Goal: Find contact information: Find contact information

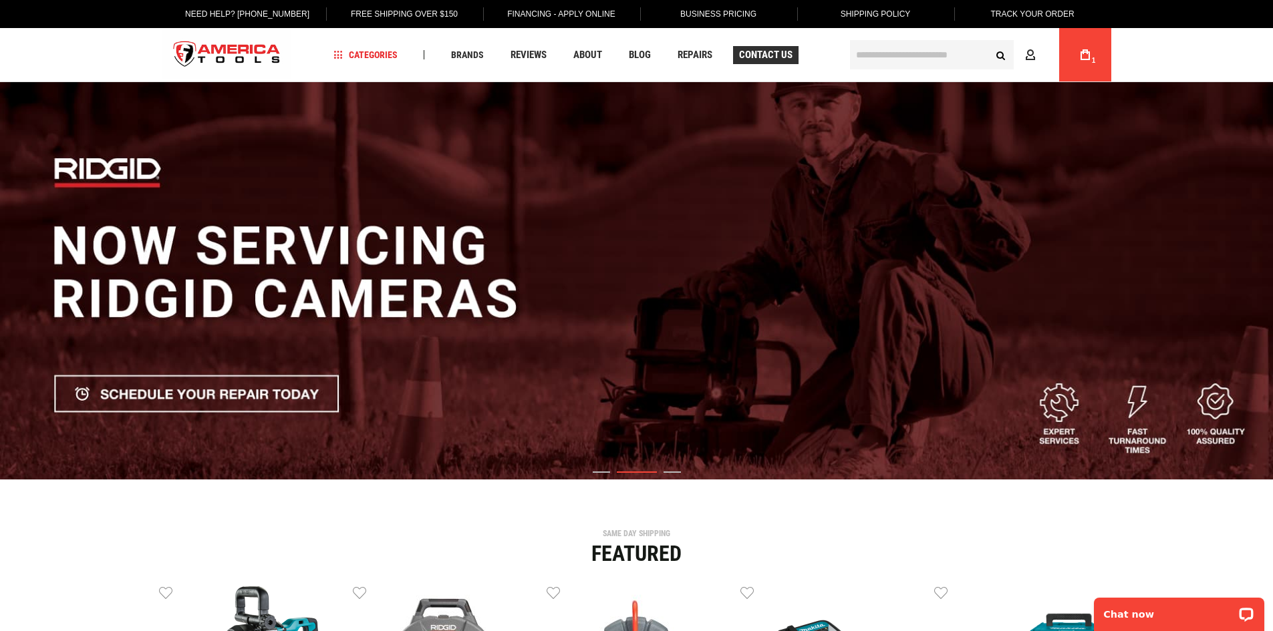
click at [758, 60] on span "Contact Us" at bounding box center [765, 55] width 53 height 10
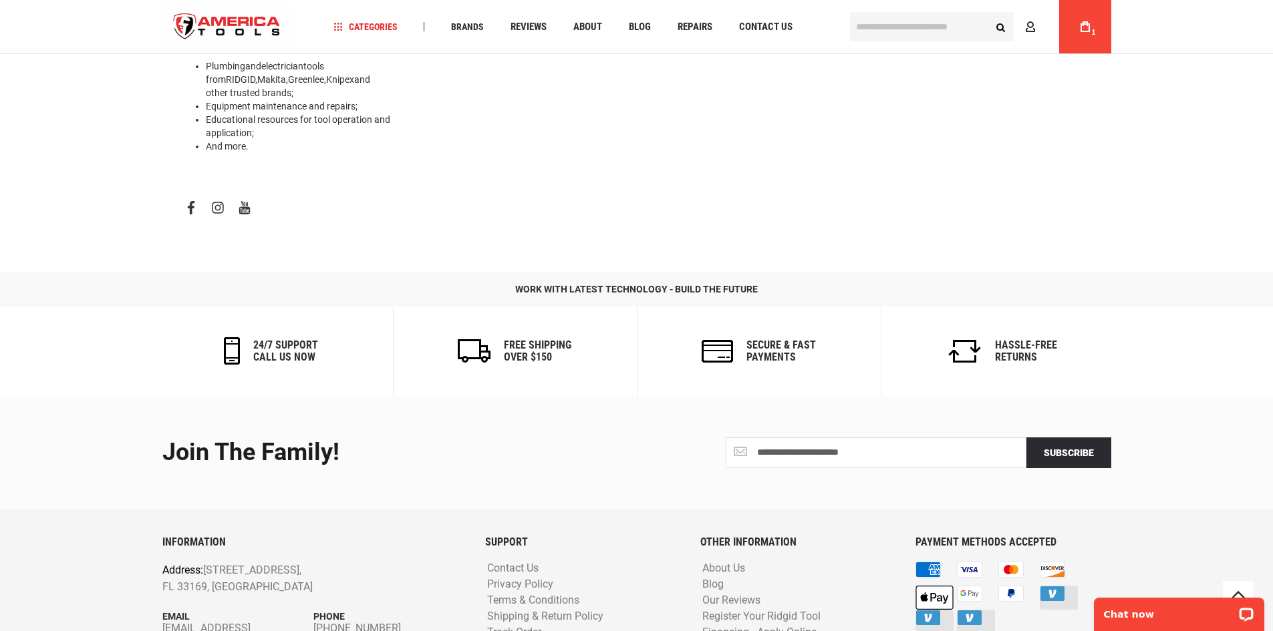
scroll to position [601, 0]
click at [1022, 339] on h6 "Hassle-Free Returns" at bounding box center [1026, 350] width 62 height 23
click at [972, 339] on icon at bounding box center [964, 350] width 33 height 23
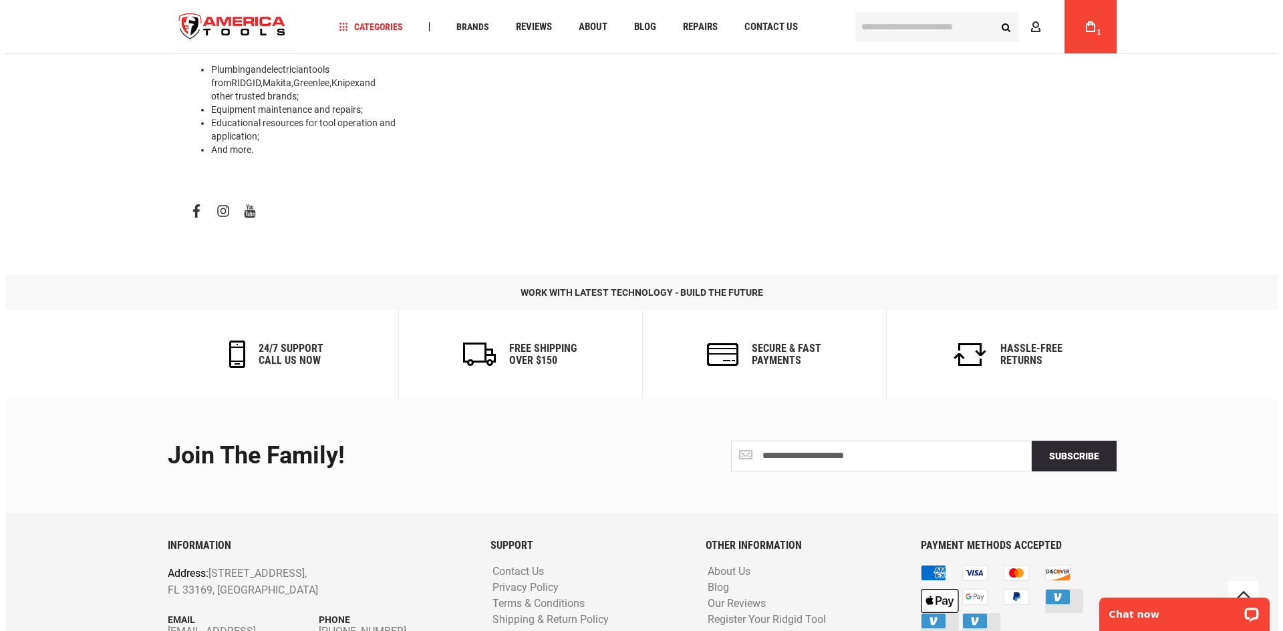
scroll to position [568, 0]
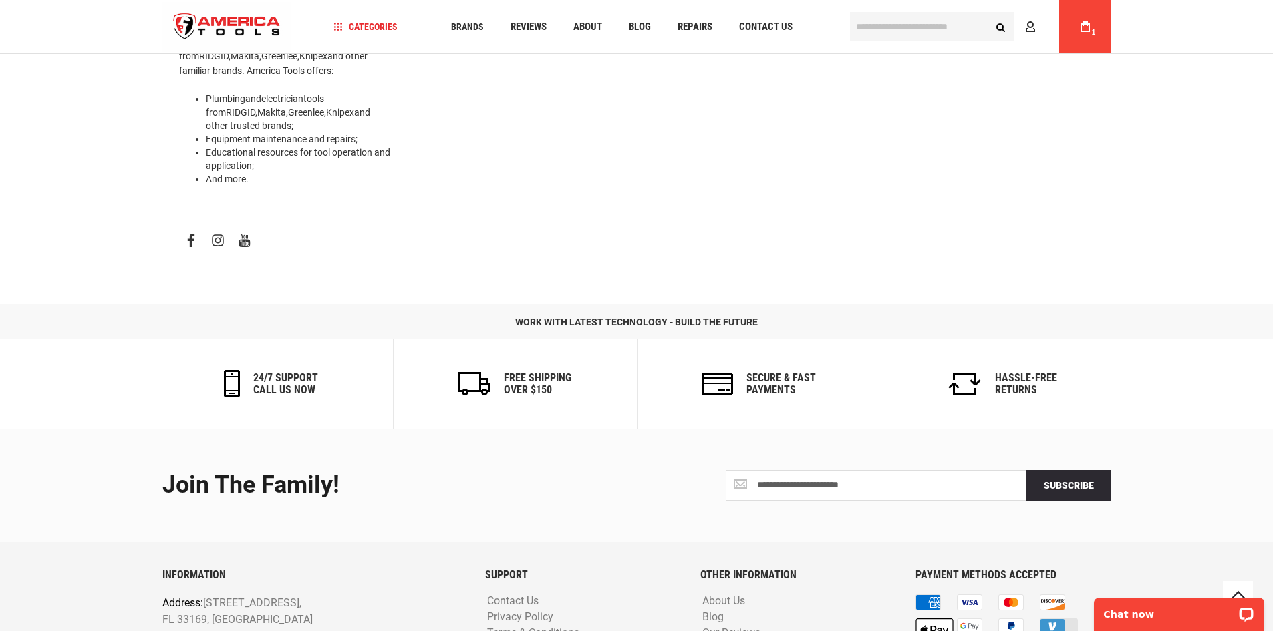
click at [1094, 34] on span "1" at bounding box center [1094, 32] width 4 height 7
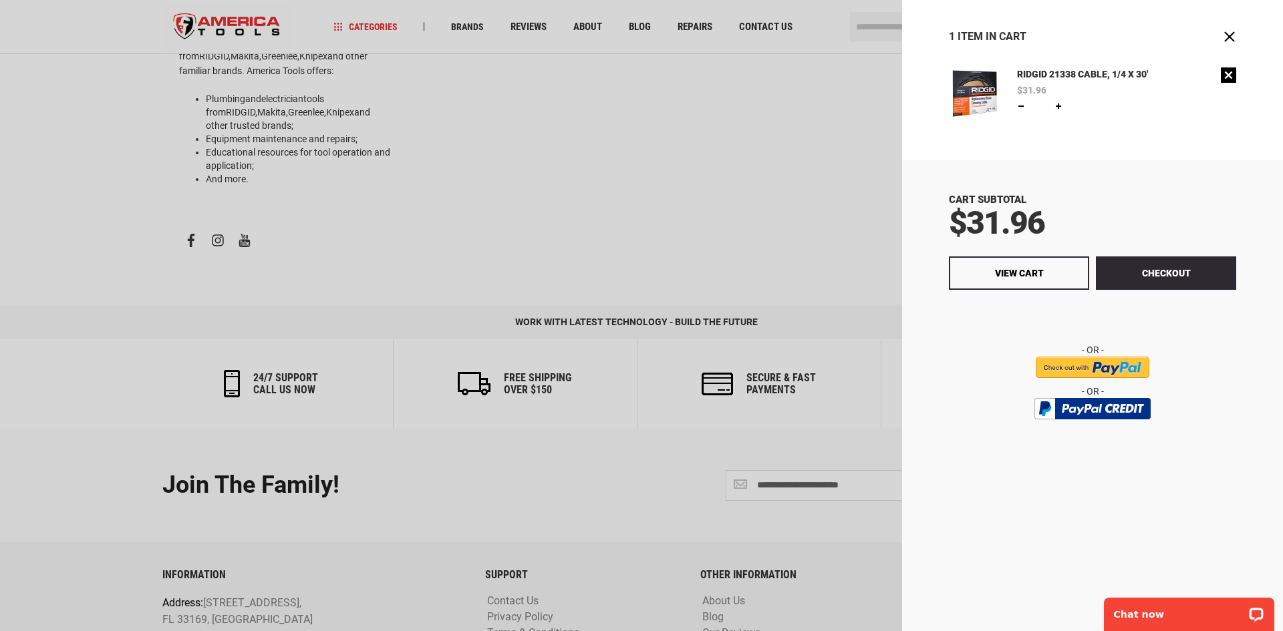
click at [1231, 76] on link "Remove" at bounding box center [1228, 74] width 15 height 15
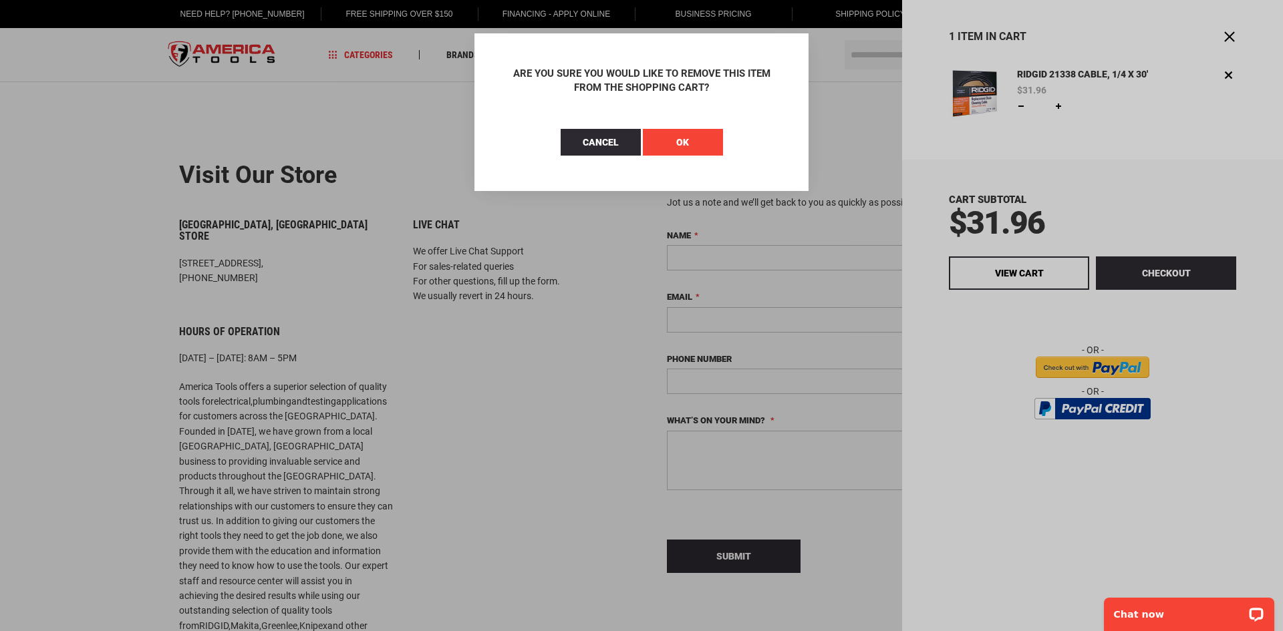
click at [666, 142] on button "OK" at bounding box center [683, 142] width 80 height 27
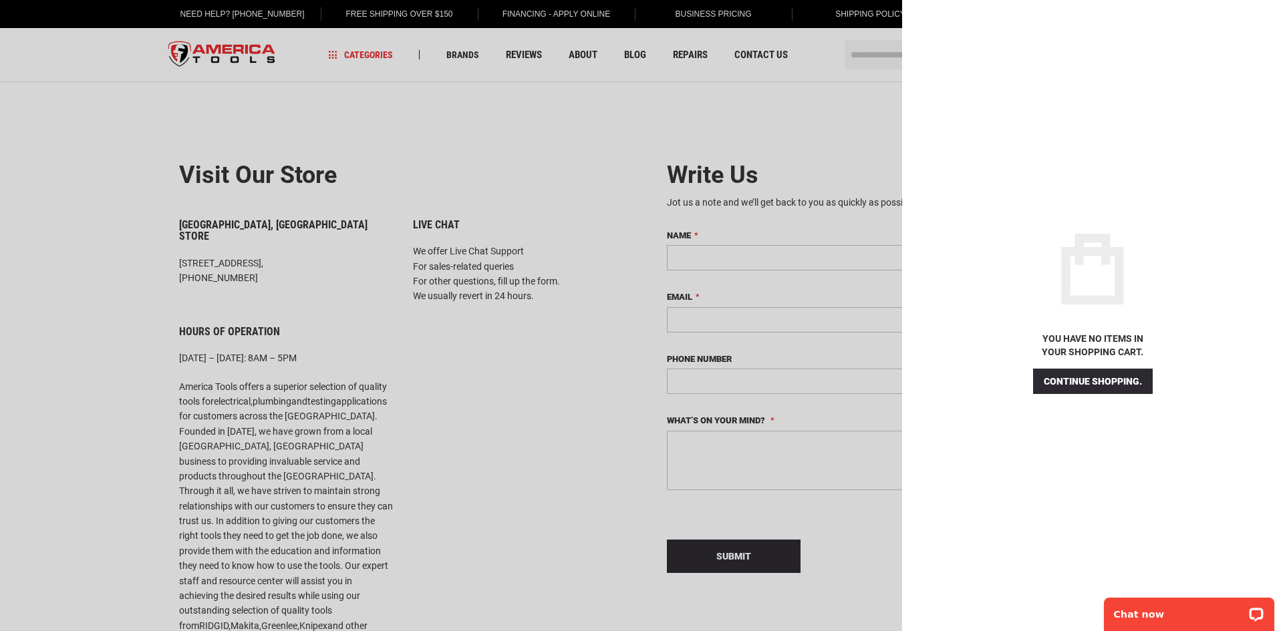
click at [788, 100] on div at bounding box center [641, 315] width 1283 height 631
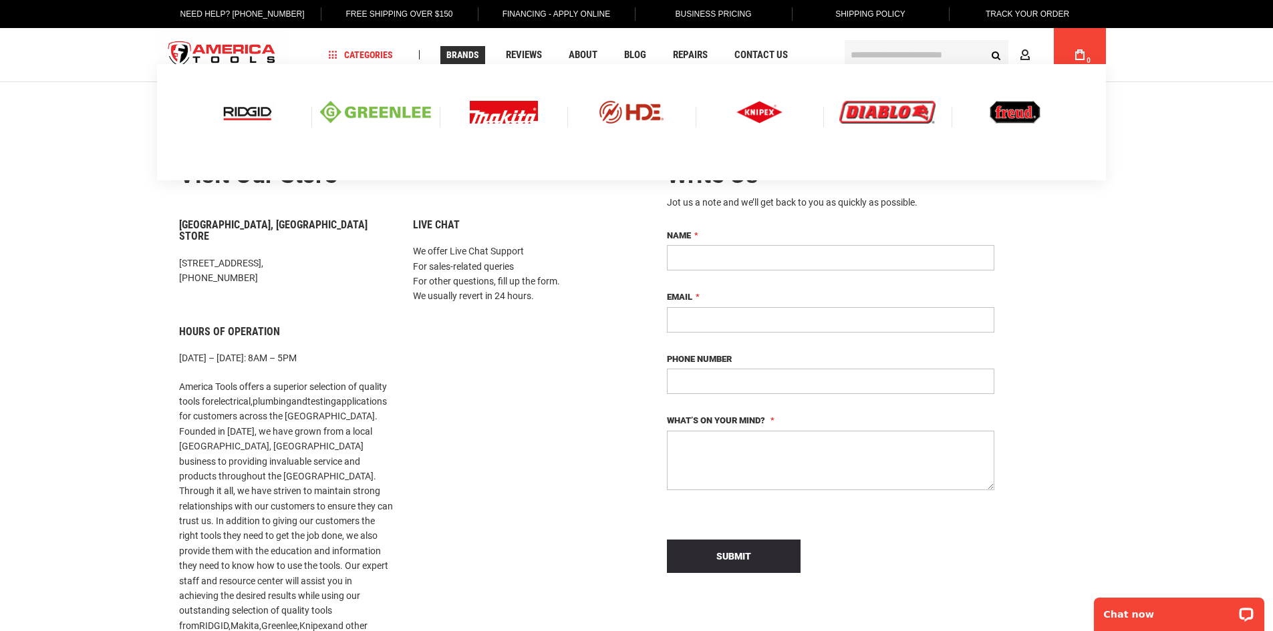
click at [466, 53] on span "Brands" at bounding box center [462, 54] width 33 height 9
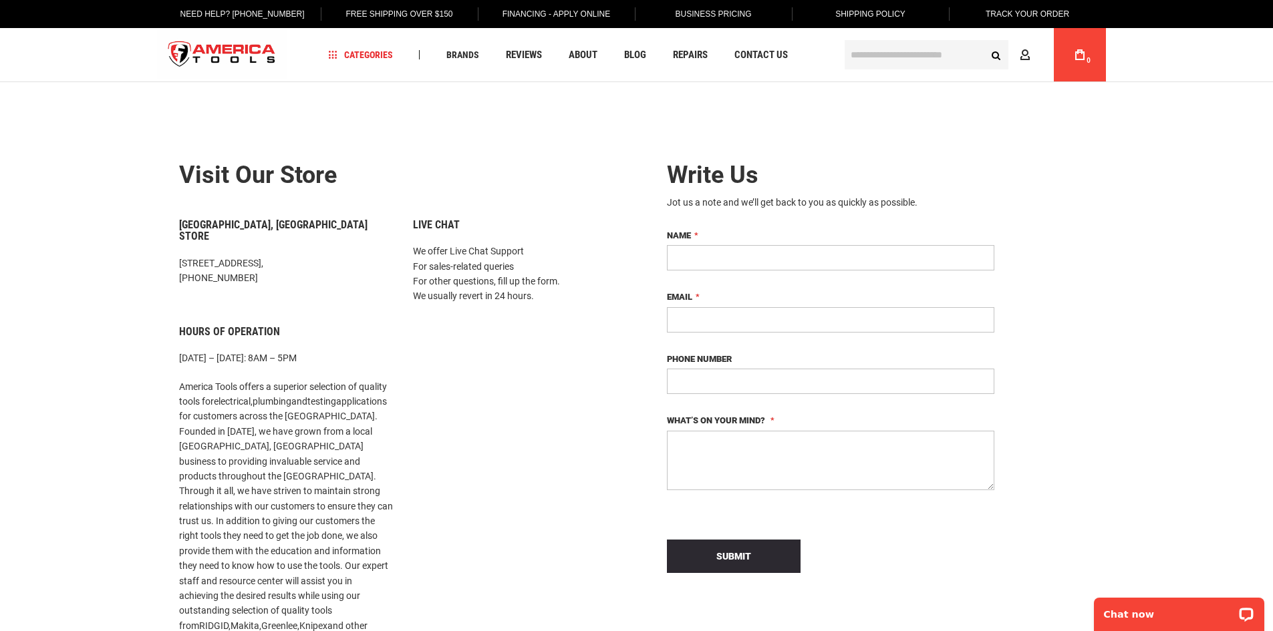
click at [905, 52] on input "text" at bounding box center [927, 54] width 164 height 29
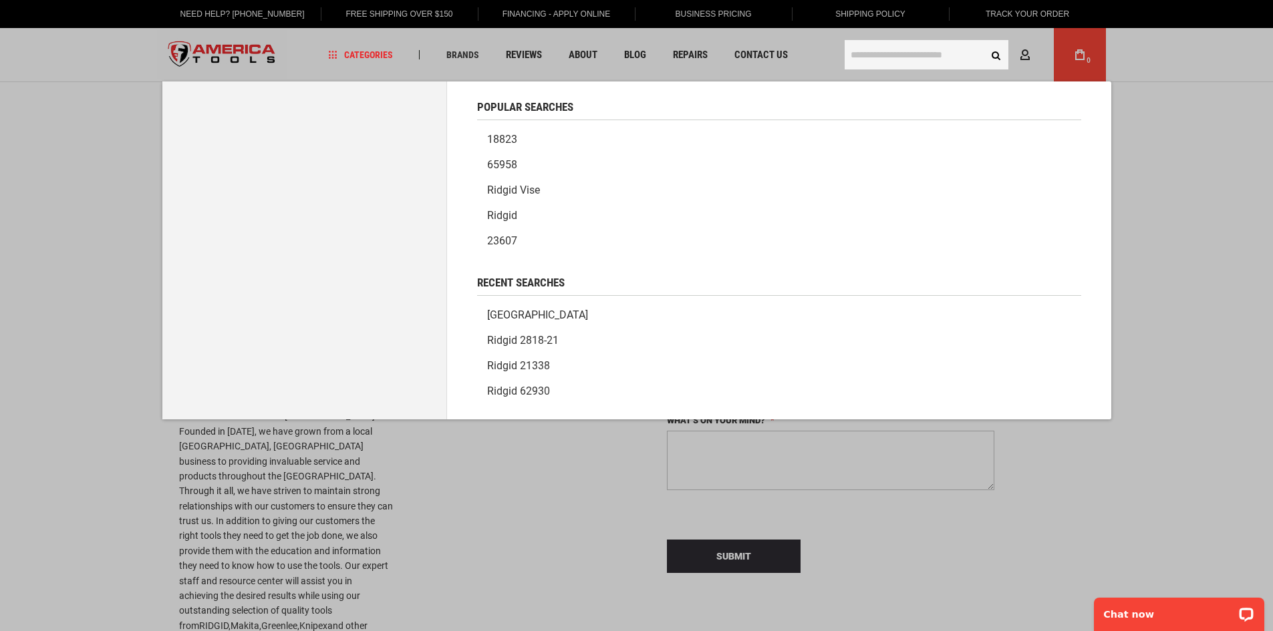
click at [528, 313] on link "milwaukee" at bounding box center [779, 315] width 604 height 25
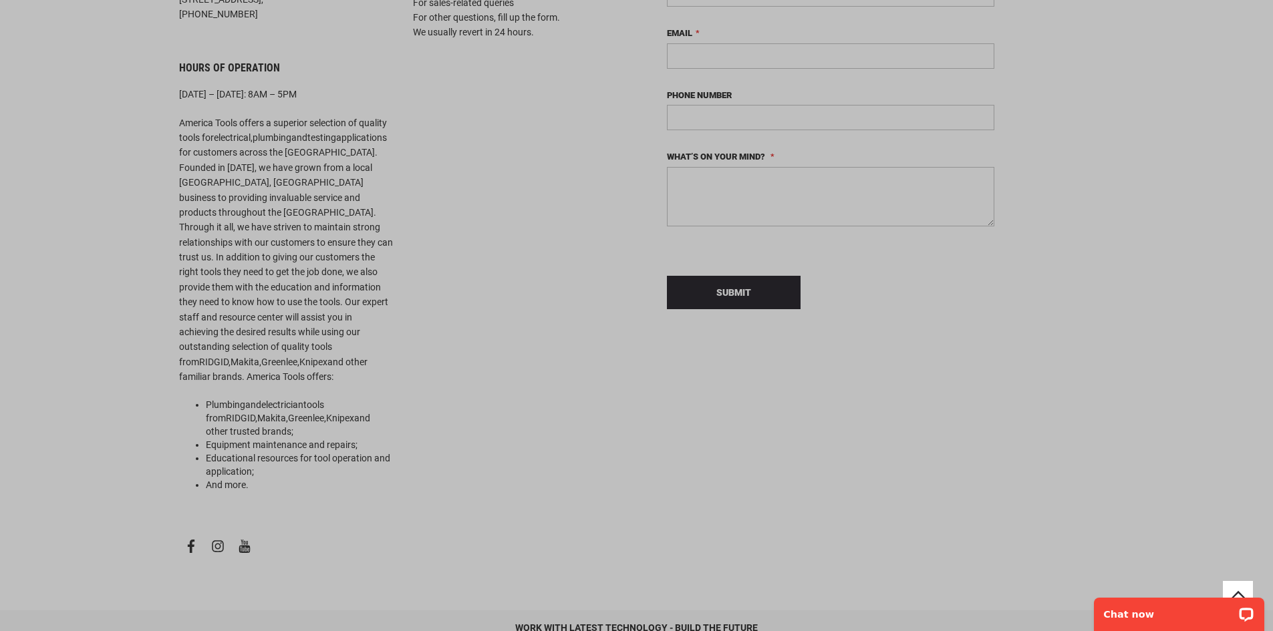
scroll to position [267, 0]
